Goal: Task Accomplishment & Management: Manage account settings

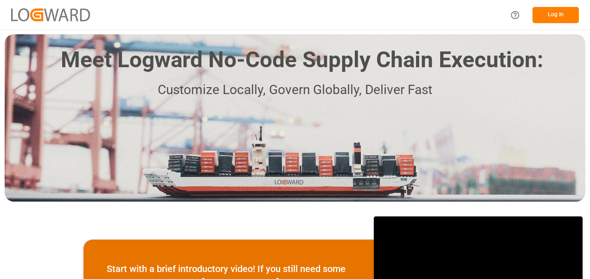
click at [551, 17] on button "Log In" at bounding box center [556, 15] width 46 height 16
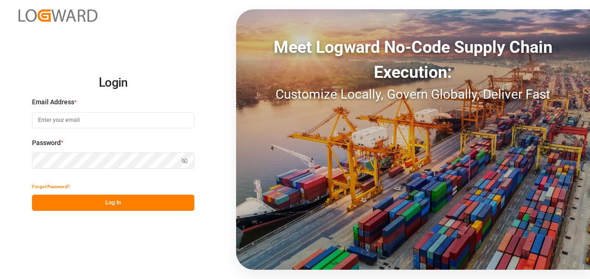
type input "[EMAIL_ADDRESS][DOMAIN_NAME]"
click at [42, 205] on button "Log In" at bounding box center [113, 203] width 162 height 16
